Goal: Check status: Check status

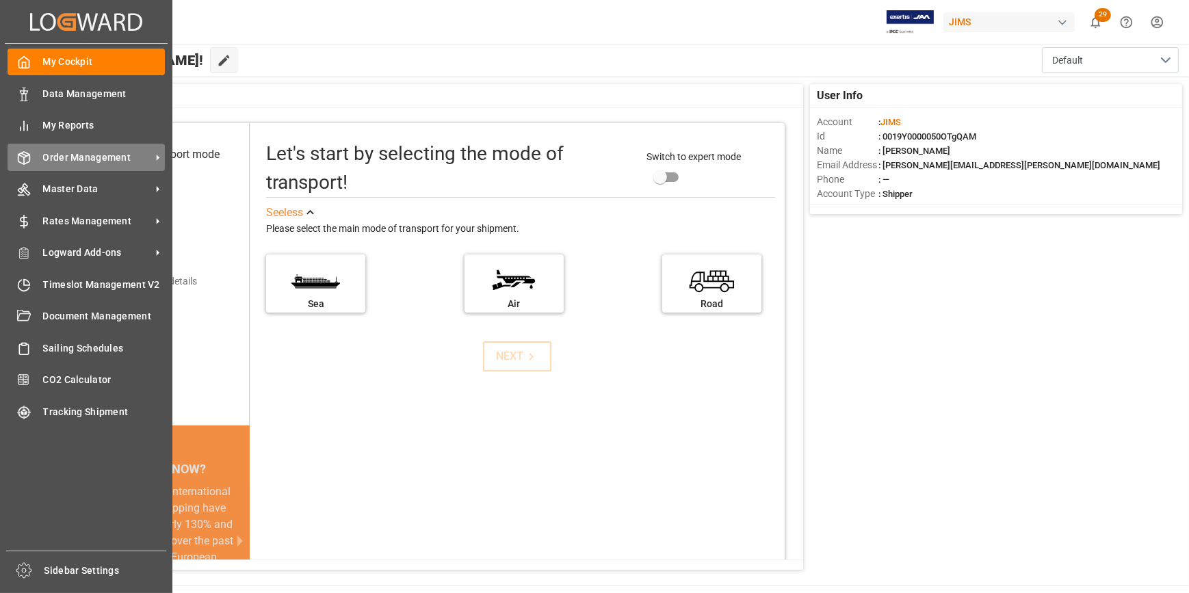
click at [90, 157] on span "Order Management" at bounding box center [97, 157] width 108 height 14
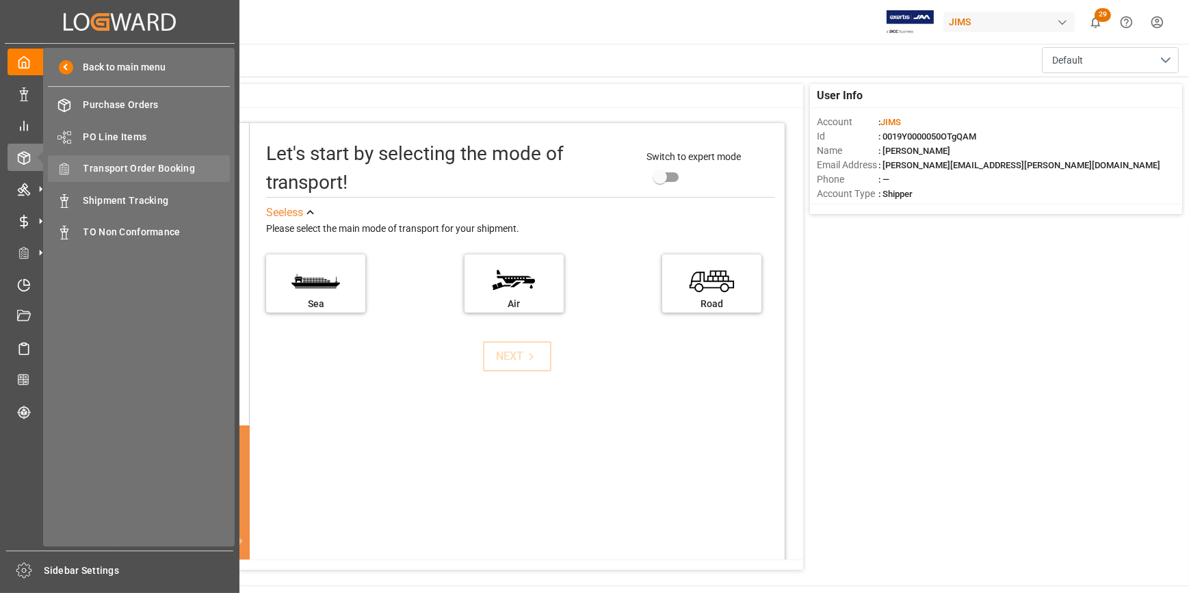
click at [163, 170] on span "Transport Order Booking" at bounding box center [156, 168] width 147 height 14
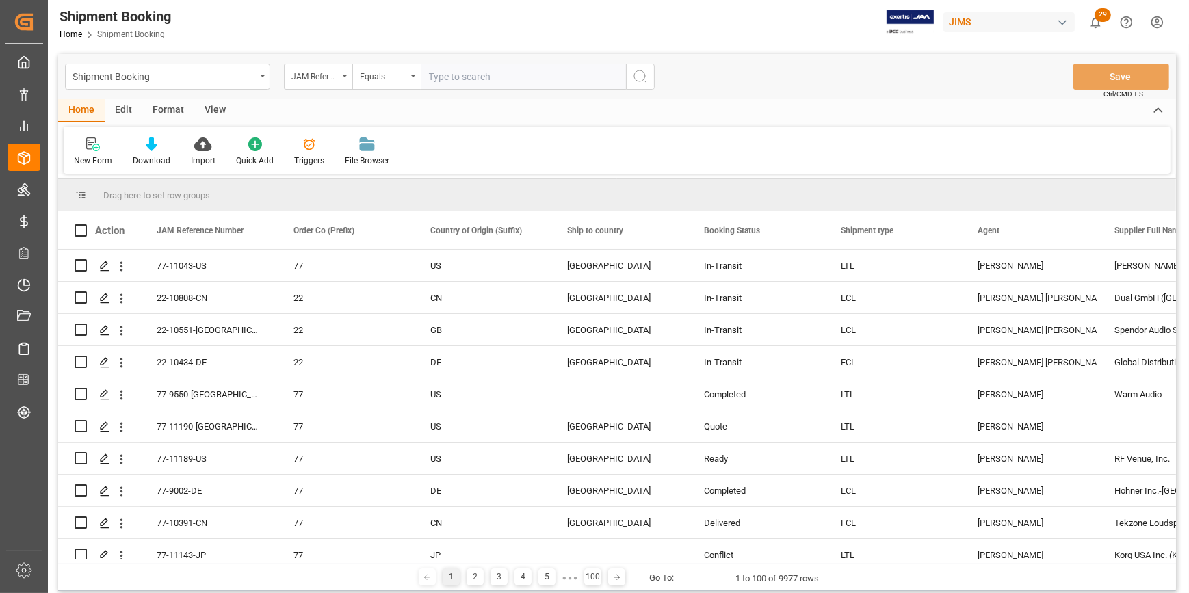
click at [442, 76] on input "text" at bounding box center [523, 77] width 205 height 26
type input "22-10682-CN"
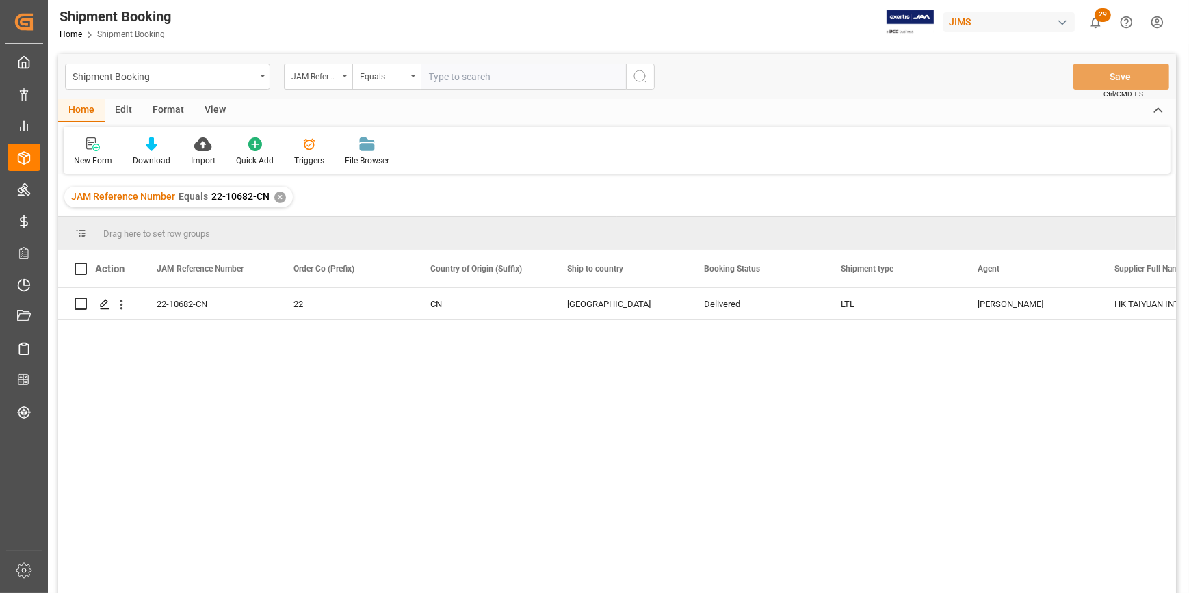
click at [728, 453] on div "22-10682-CN 22 CN [GEOGRAPHIC_DATA] Delivered LTL [PERSON_NAME] HK TAIYUAN INTE…" at bounding box center [657, 445] width 1035 height 314
click at [103, 299] on icon "Press SPACE to select this row." at bounding box center [104, 304] width 11 height 11
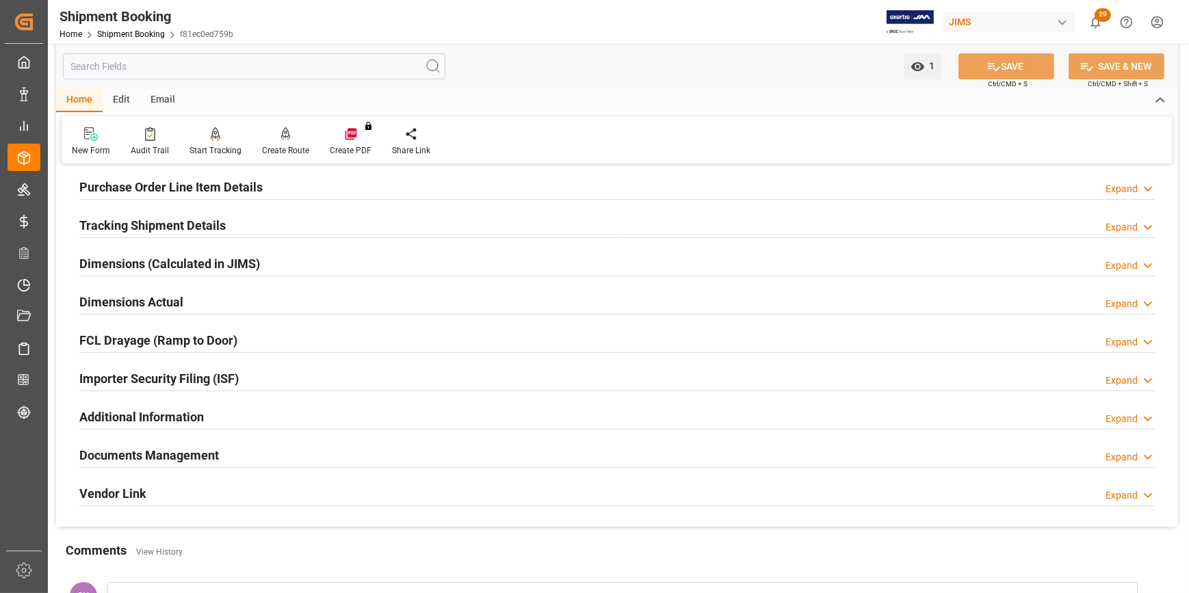
scroll to position [248, 0]
